Goal: Find specific page/section: Find specific page/section

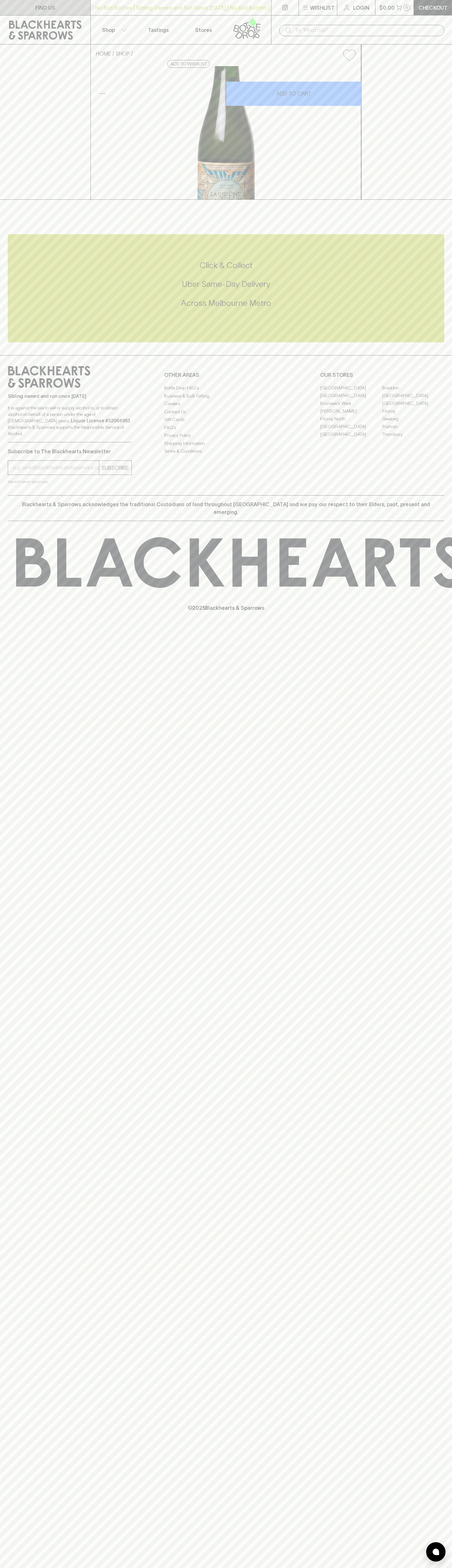
click at [58, 4] on link "FIND US" at bounding box center [45, 7] width 90 height 15
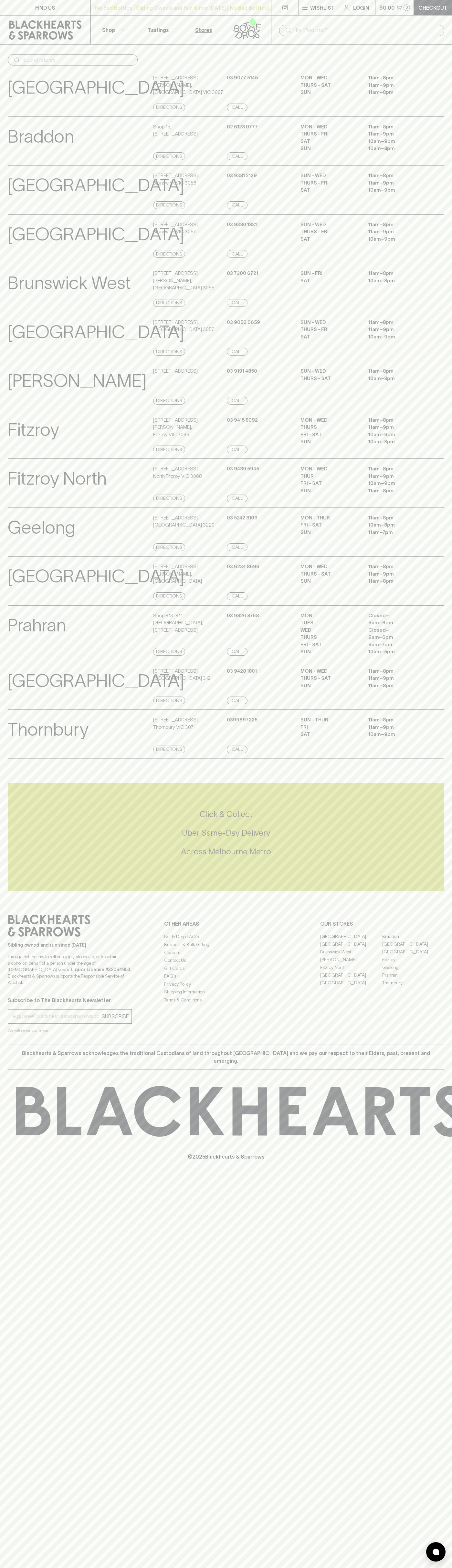
click at [207, 1567] on html "FIND US | No Bad Bottles | Sibling Owned and Run Since 2006 | No Bad Bottles | …" at bounding box center [226, 784] width 452 height 1568
click at [10, 1430] on div "FIND US | No Bad Bottles | Sibling Owned and Run Since 2006 | No Bad Bottles | …" at bounding box center [226, 784] width 452 height 1568
